Goal: Transaction & Acquisition: Purchase product/service

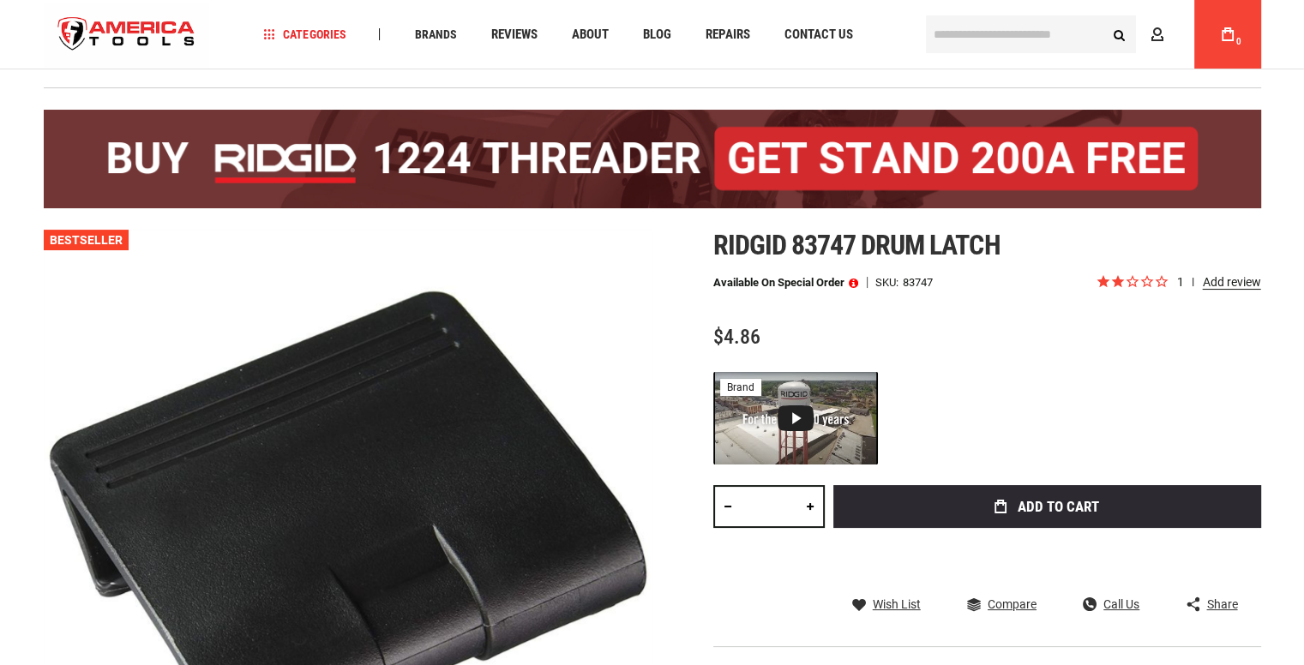
scroll to position [171, 0]
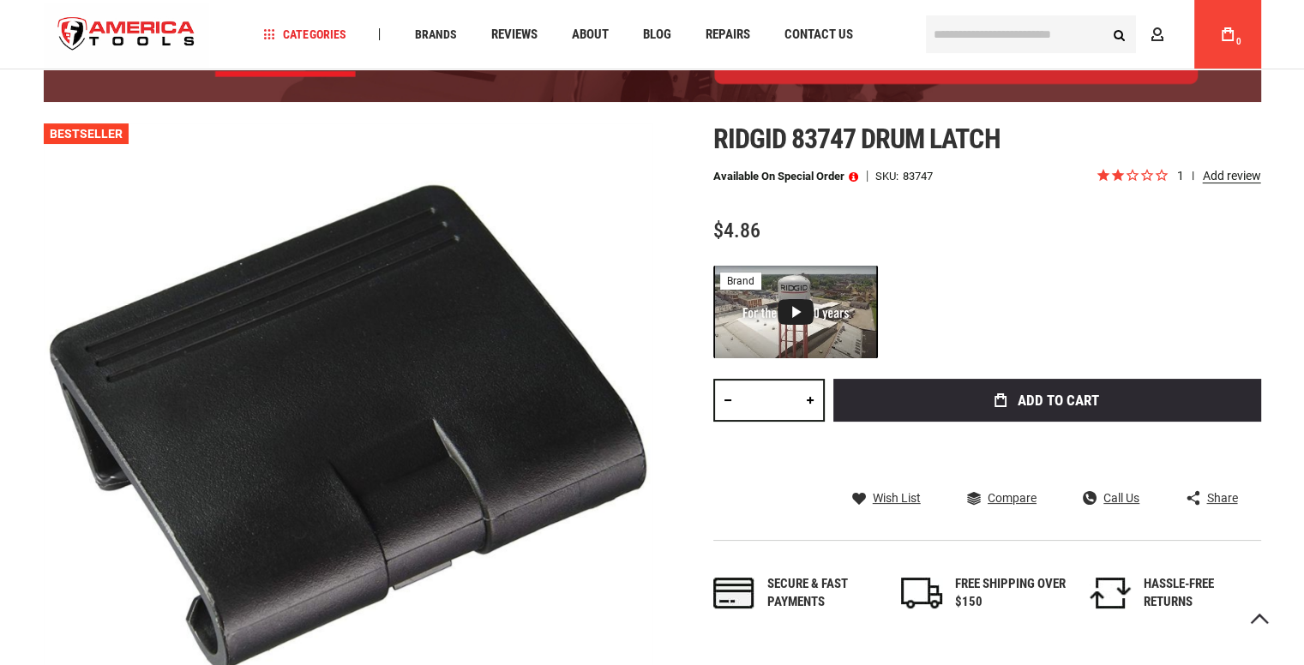
click at [812, 400] on link at bounding box center [809, 400] width 29 height 43
click at [812, 399] on link at bounding box center [809, 400] width 29 height 43
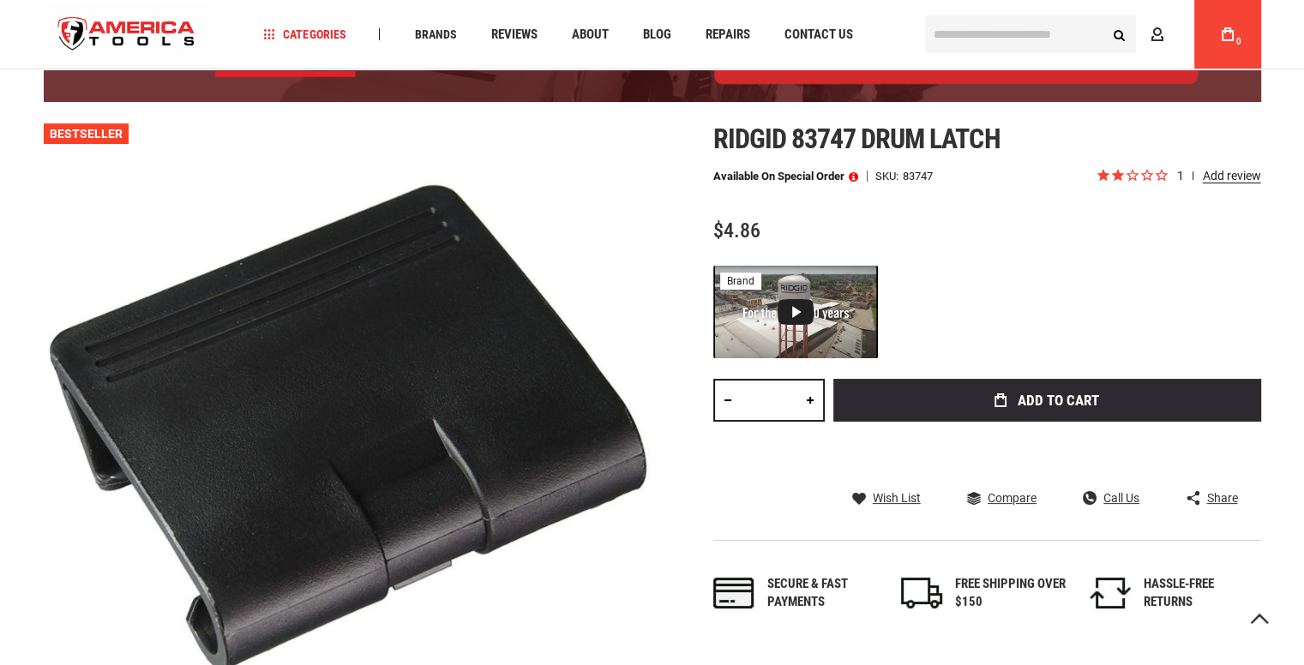
click at [812, 399] on link at bounding box center [809, 400] width 29 height 43
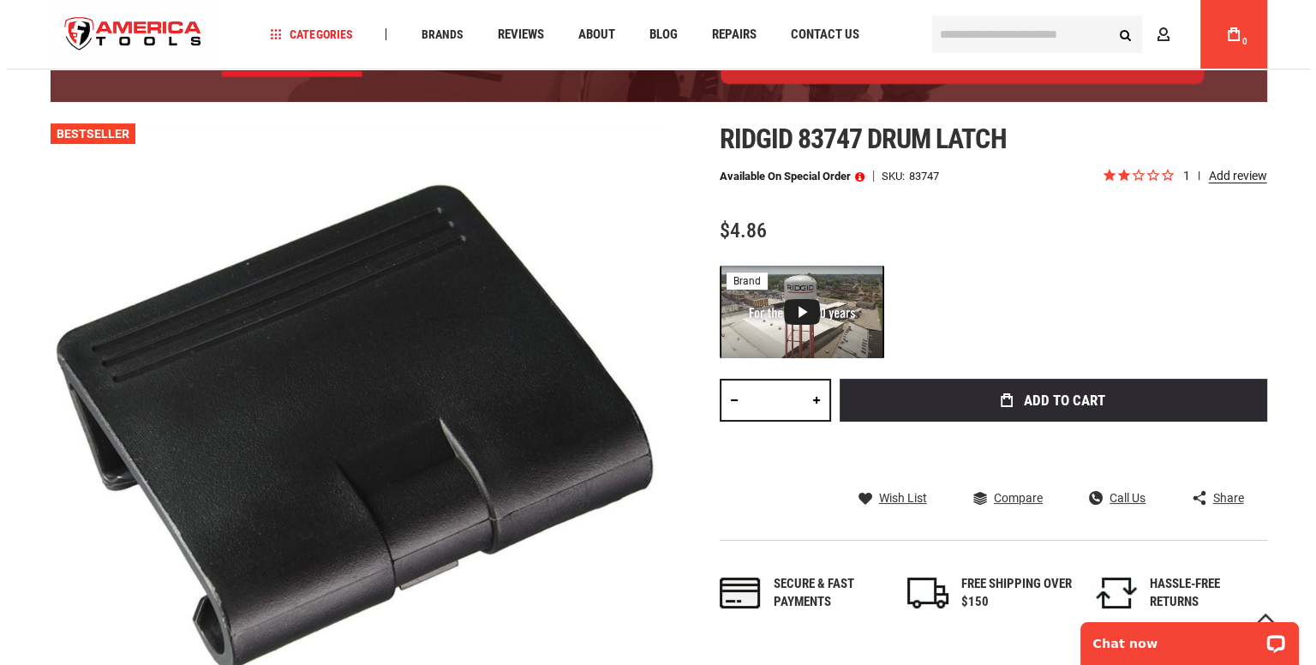
scroll to position [0, 0]
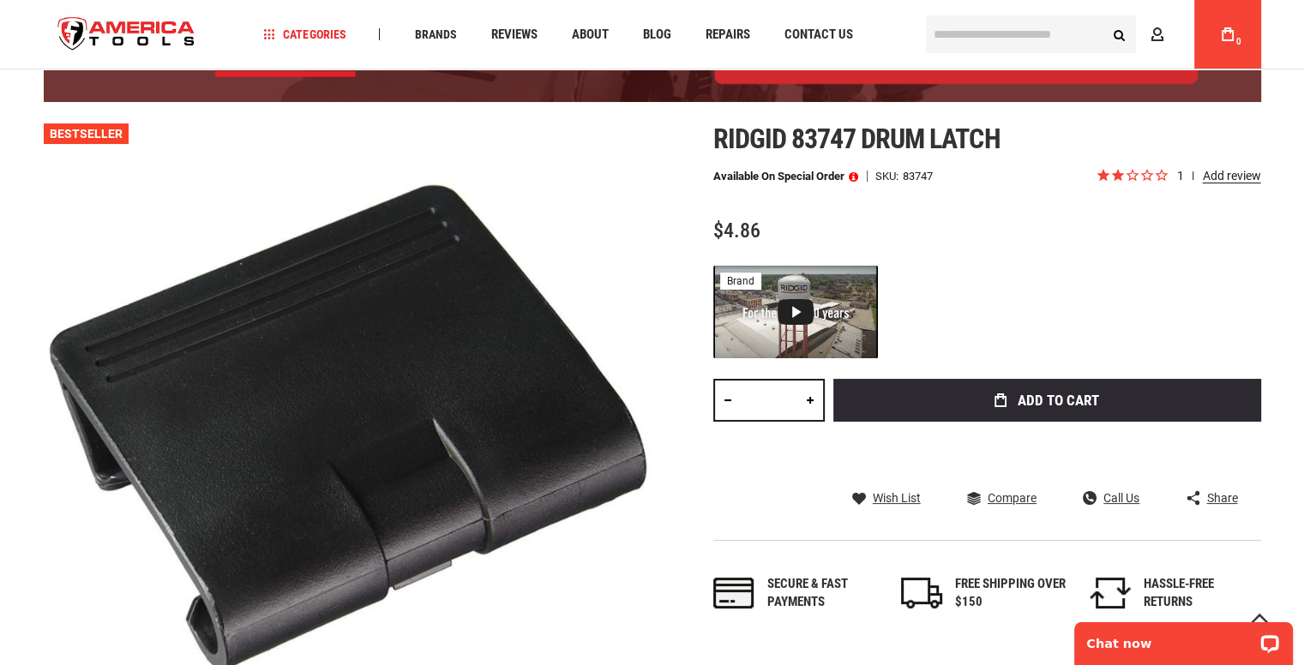
click at [812, 399] on link at bounding box center [809, 400] width 29 height 43
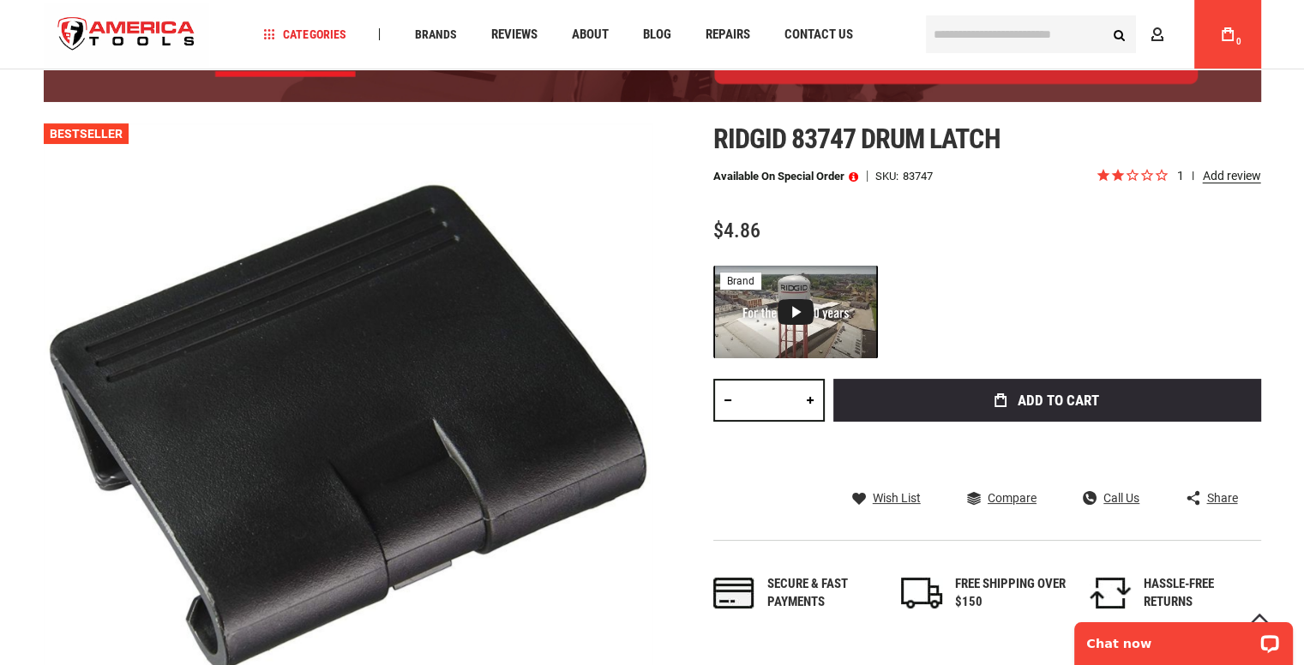
click at [812, 399] on link at bounding box center [809, 400] width 29 height 43
click at [812, 397] on link at bounding box center [809, 400] width 29 height 43
click at [812, 395] on link at bounding box center [809, 400] width 29 height 43
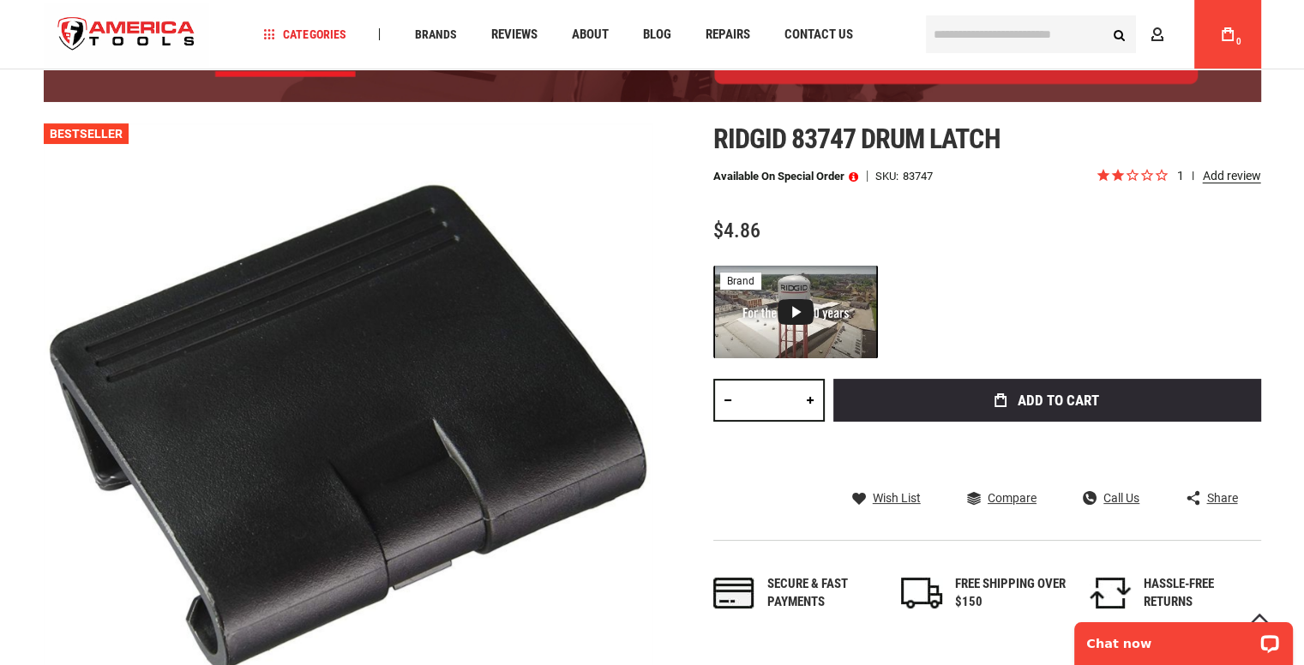
click at [812, 394] on link at bounding box center [809, 400] width 29 height 43
click at [814, 393] on link at bounding box center [809, 400] width 29 height 43
type input "**"
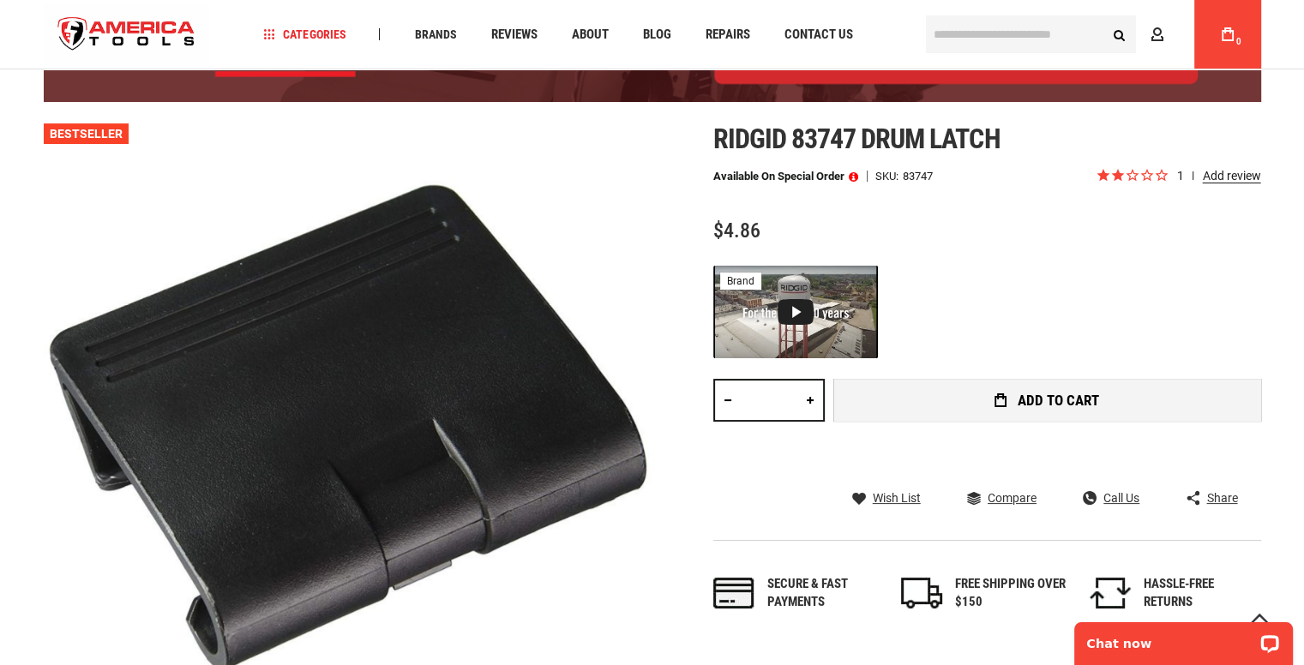
click at [899, 393] on button "Add to Cart" at bounding box center [1047, 400] width 428 height 43
